Goal: Navigation & Orientation: Find specific page/section

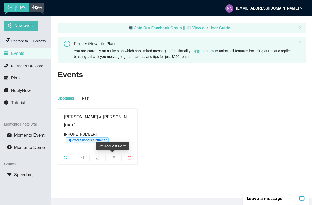
click at [112, 157] on icon "bars" at bounding box center [113, 157] width 3 height 3
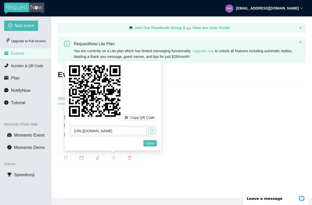
click at [150, 131] on icon "copy" at bounding box center [152, 131] width 4 height 4
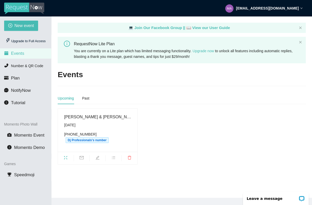
click at [22, 55] on span "Events" at bounding box center [17, 53] width 13 height 5
click at [67, 158] on icon "fullscreen" at bounding box center [66, 158] width 4 height 4
